Goal: Ask a question: Seek information or help from site administrators or community

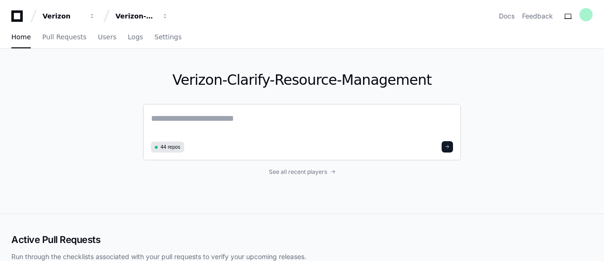
click at [183, 115] on textarea at bounding box center [302, 125] width 302 height 27
paste textarea "**********"
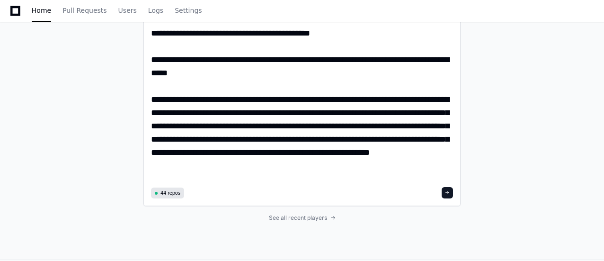
scroll to position [465, 0]
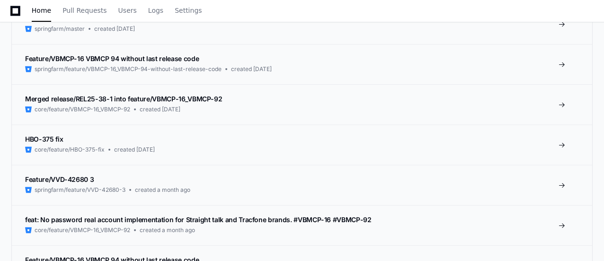
scroll to position [616, 0]
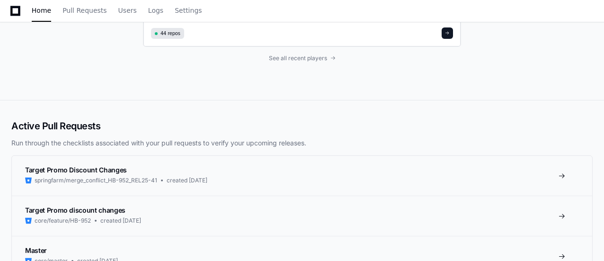
type textarea "**********"
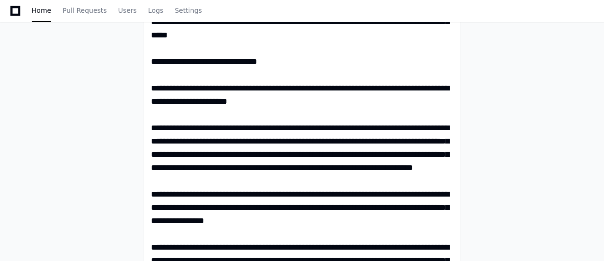
scroll to position [251, 0]
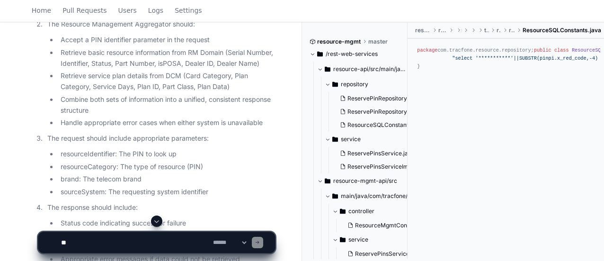
scroll to position [1624, 0]
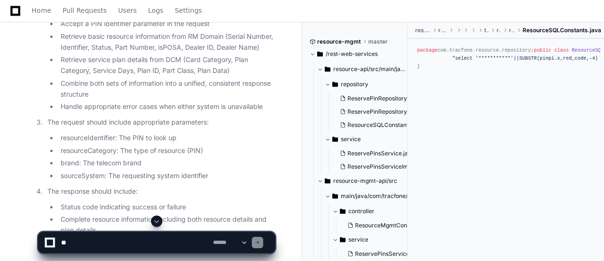
click at [157, 240] on textarea at bounding box center [135, 242] width 152 height 21
click at [121, 242] on textarea at bounding box center [135, 242] width 152 height 21
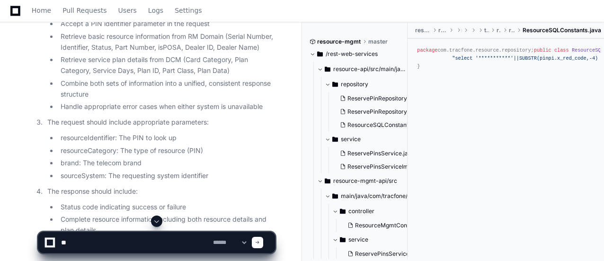
type textarea "*"
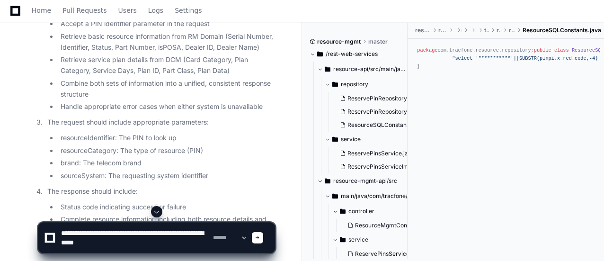
paste textarea "**********"
type textarea "**********"
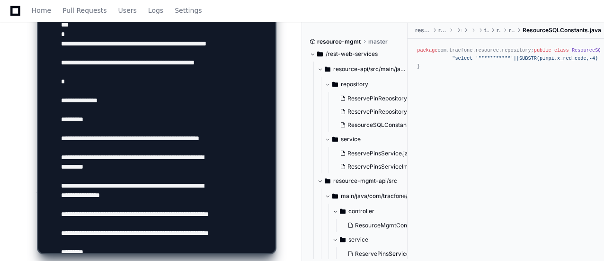
scroll to position [145, 0]
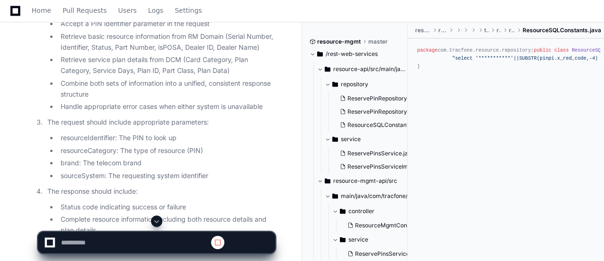
scroll to position [0, 0]
click at [158, 220] on span at bounding box center [157, 221] width 8 height 8
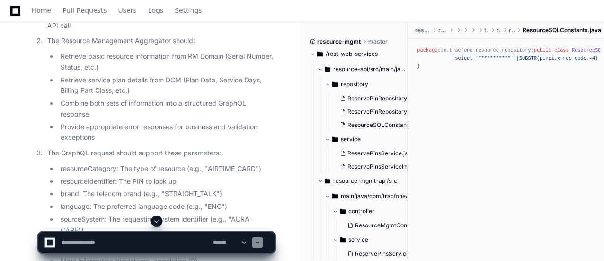
scroll to position [3847, 0]
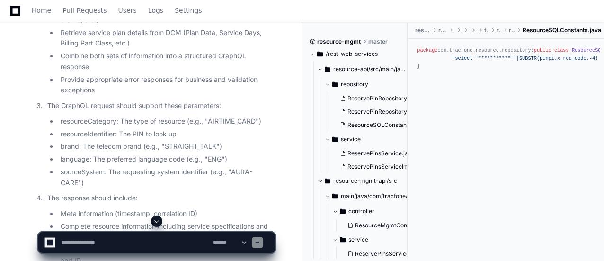
click at [118, 241] on textarea at bounding box center [135, 242] width 152 height 21
type textarea "**********"
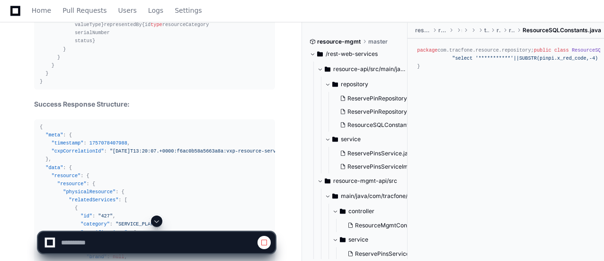
scroll to position [4450, 0]
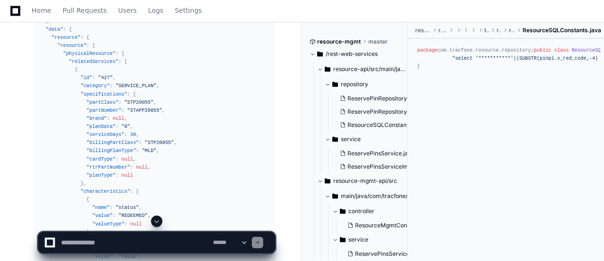
click at [158, 221] on span at bounding box center [157, 221] width 8 height 8
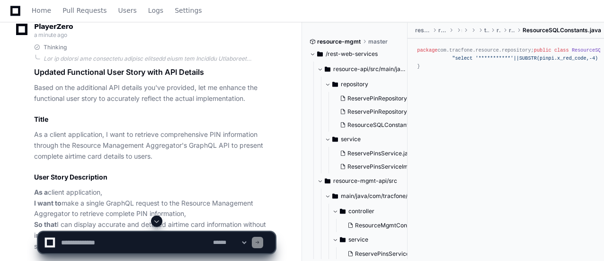
scroll to position [3533, 0]
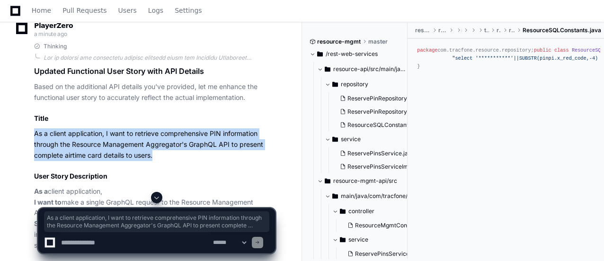
drag, startPoint x: 33, startPoint y: 150, endPoint x: 156, endPoint y: 168, distance: 124.9
copy p "As a client application, I want to retrieve comprehensive PIN information throu…"
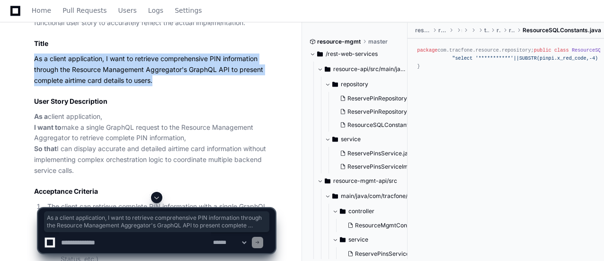
scroll to position [3622, 0]
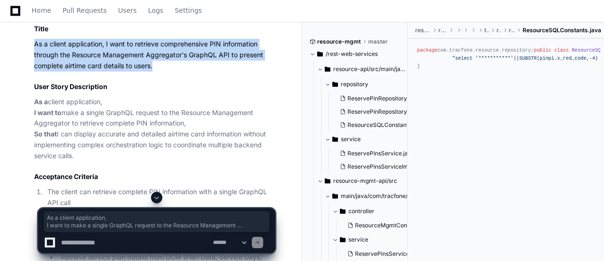
drag, startPoint x: 36, startPoint y: 117, endPoint x: 82, endPoint y: 170, distance: 70.1
click at [82, 161] on p "As a client application, I want to make a single GraphQL request to the Resourc…" at bounding box center [154, 129] width 241 height 65
copy p "As a client application, I want to make a single GraphQL request to the Resourc…"
click at [104, 133] on p "As a client application, I want to make a single GraphQL request to the Resourc…" at bounding box center [154, 129] width 241 height 65
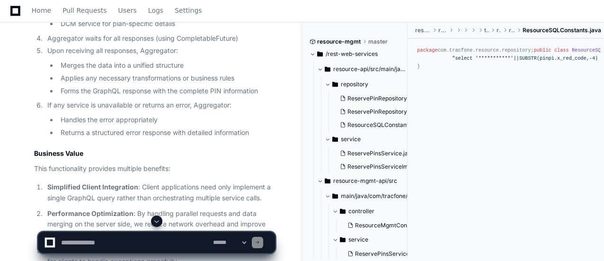
scroll to position [5165, 0]
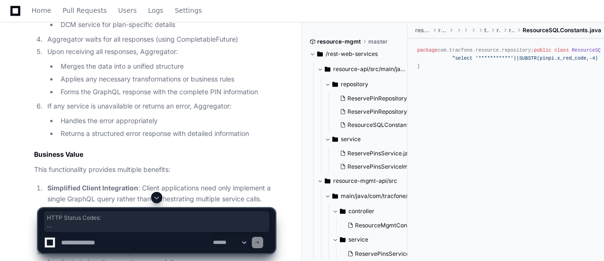
drag, startPoint x: 34, startPoint y: 30, endPoint x: 155, endPoint y: 117, distance: 148.6
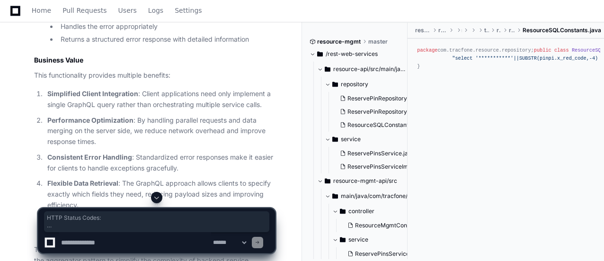
scroll to position [5263, 0]
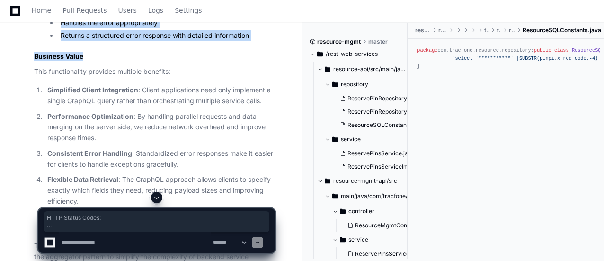
copy article "HTTP Status Codes: 200: Success 417: Business Exception 400: Validation Excepti…"
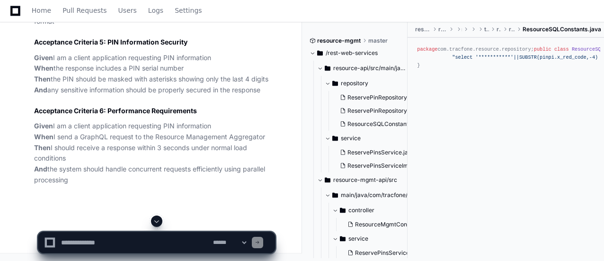
scroll to position [6456, 0]
click at [127, 143] on p "Given I am a client application requesting PIN information When I send a GraphQ…" at bounding box center [154, 153] width 241 height 65
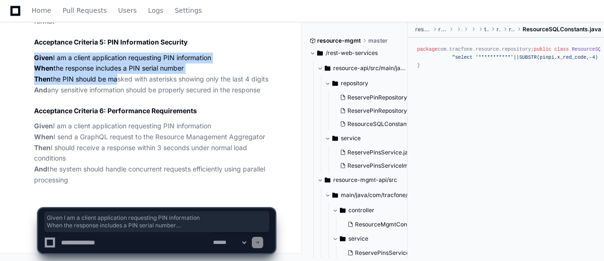
drag, startPoint x: 33, startPoint y: 62, endPoint x: 117, endPoint y: 82, distance: 86.6
click at [109, 132] on p "Given I am a client application requesting PIN information When I send a GraphQ…" at bounding box center [154, 153] width 241 height 65
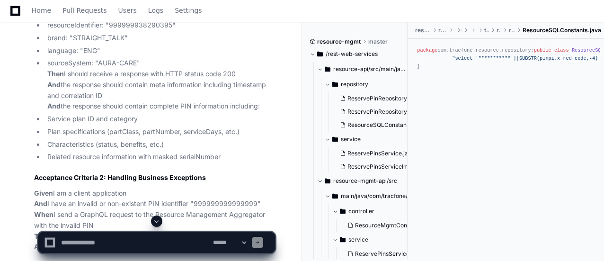
scroll to position [5773, 0]
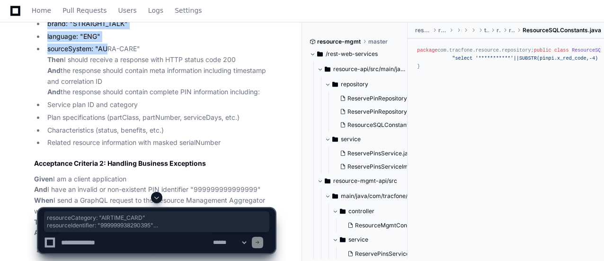
drag, startPoint x: 45, startPoint y: 137, endPoint x: 108, endPoint y: 180, distance: 76.2
click at [108, 148] on ul "resourceCategory: "AIRTIME_CARD" resourceIdentifier: "999999938290395" brand: "…" at bounding box center [154, 70] width 241 height 155
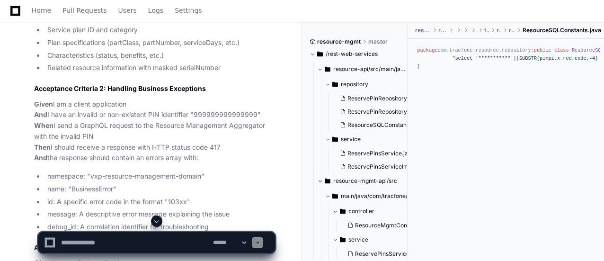
scroll to position [5806, 0]
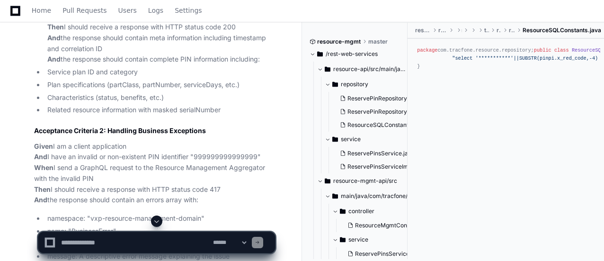
click at [99, 242] on textarea at bounding box center [135, 242] width 152 height 21
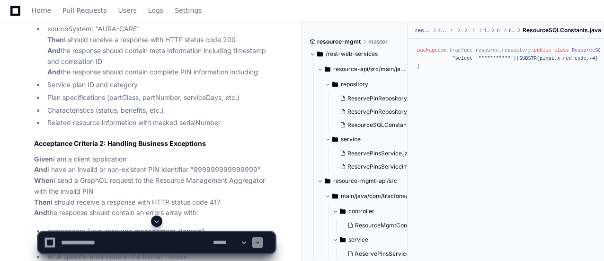
scroll to position [5793, 0]
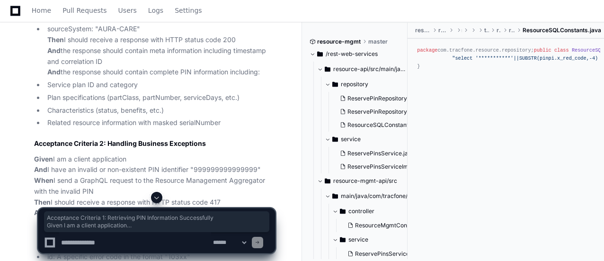
drag, startPoint x: 36, startPoint y: 39, endPoint x: 85, endPoint y: 83, distance: 66.4
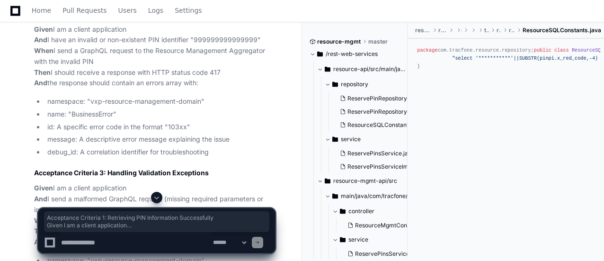
scroll to position [5924, 0]
copy article "Acceptance Criteria 1: Retrieving PIN Information Successfully Given I am a cli…"
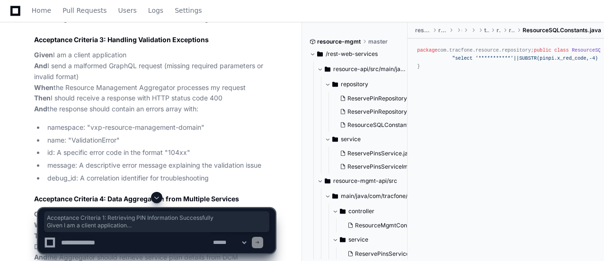
scroll to position [6035, 0]
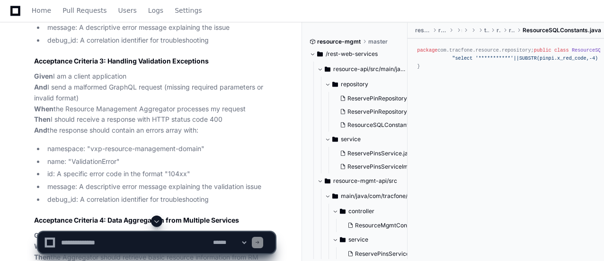
drag, startPoint x: 34, startPoint y: 38, endPoint x: 53, endPoint y: 62, distance: 30.7
click at [53, 62] on article "Acceptance Criteria in Given-When-Then Format Acceptance Criteria 1: Retrieving…" at bounding box center [154, 60] width 241 height 852
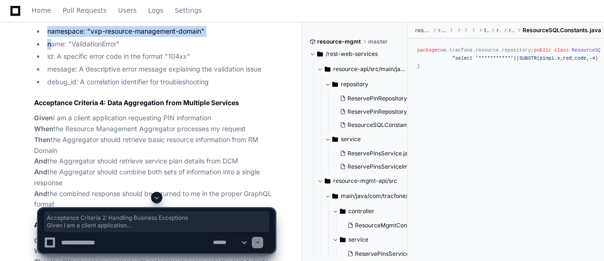
scroll to position [6187, 0]
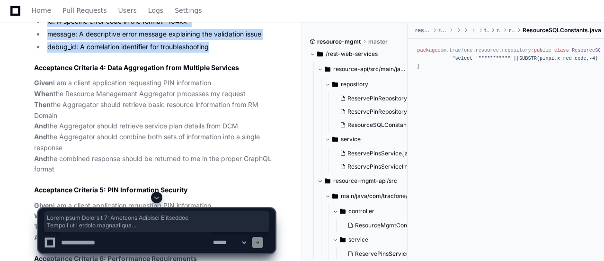
click at [211, 53] on li "debug_id: A correlation identifier for troubleshooting" at bounding box center [160, 47] width 231 height 11
copy article "Acceptance Criteria 2: Handling Business Exceptions Given I am a client applica…"
